Goal: Task Accomplishment & Management: Manage account settings

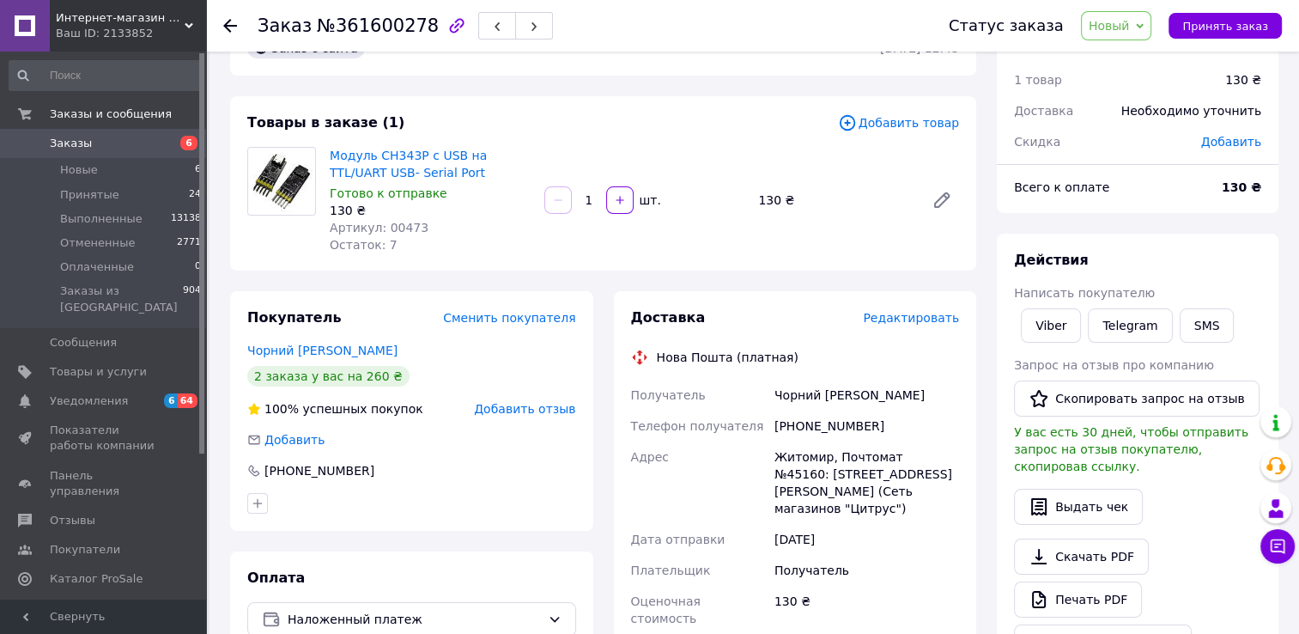
scroll to position [30, 0]
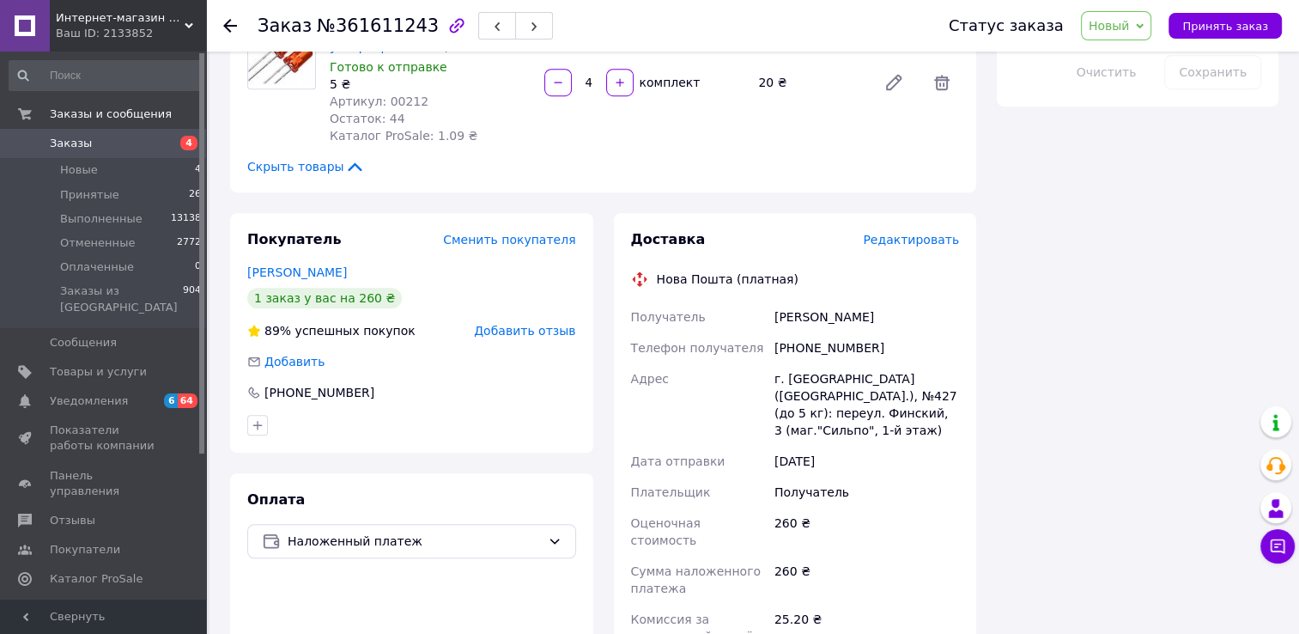
scroll to position [1202, 0]
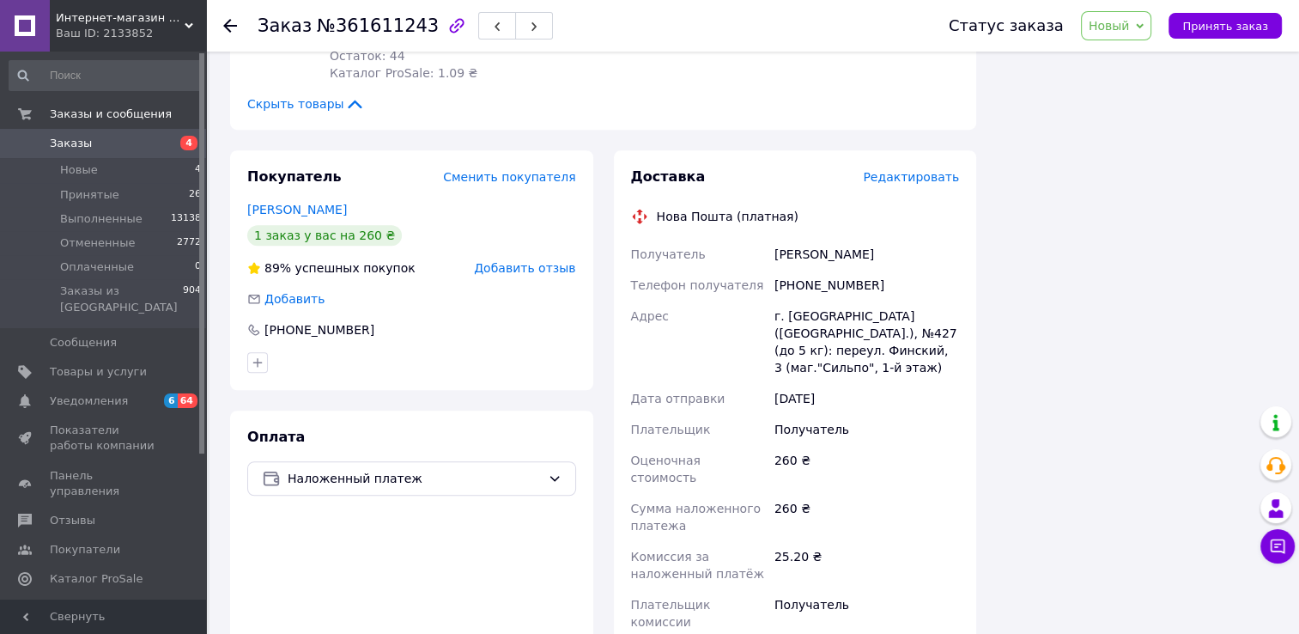
click at [299, 203] on link "[PERSON_NAME]" at bounding box center [297, 210] width 100 height 14
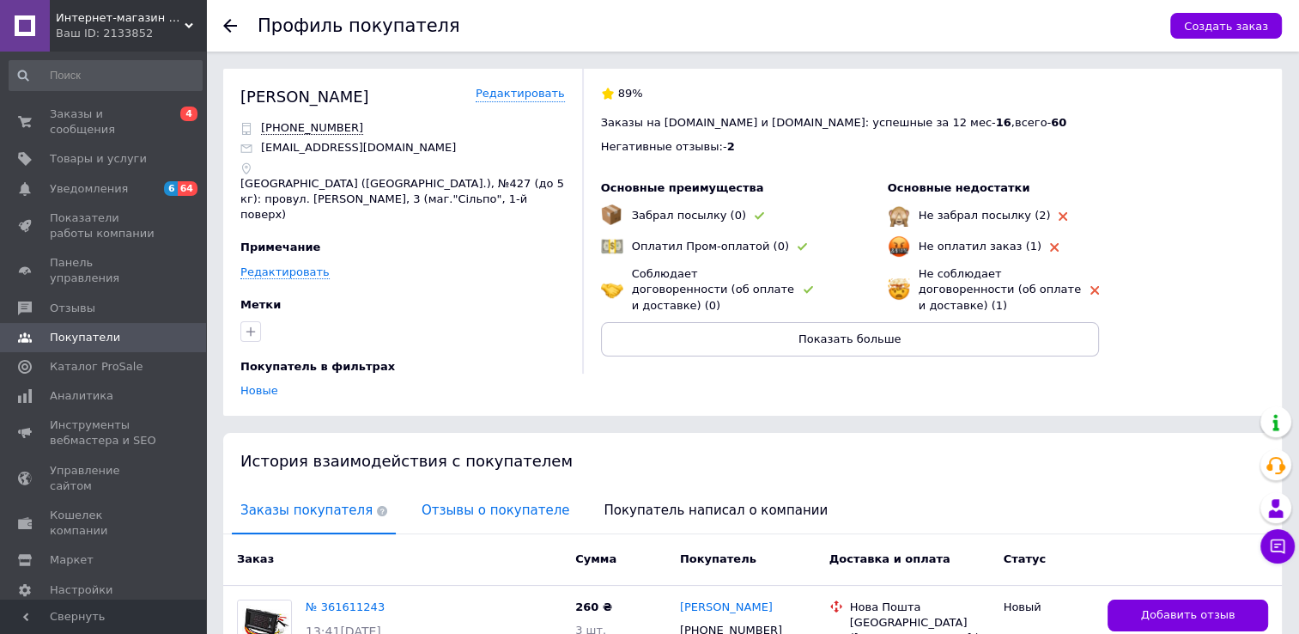
click at [481, 499] on span "Отзывы о покупателе" at bounding box center [495, 510] width 165 height 44
